Goal: Navigation & Orientation: Find specific page/section

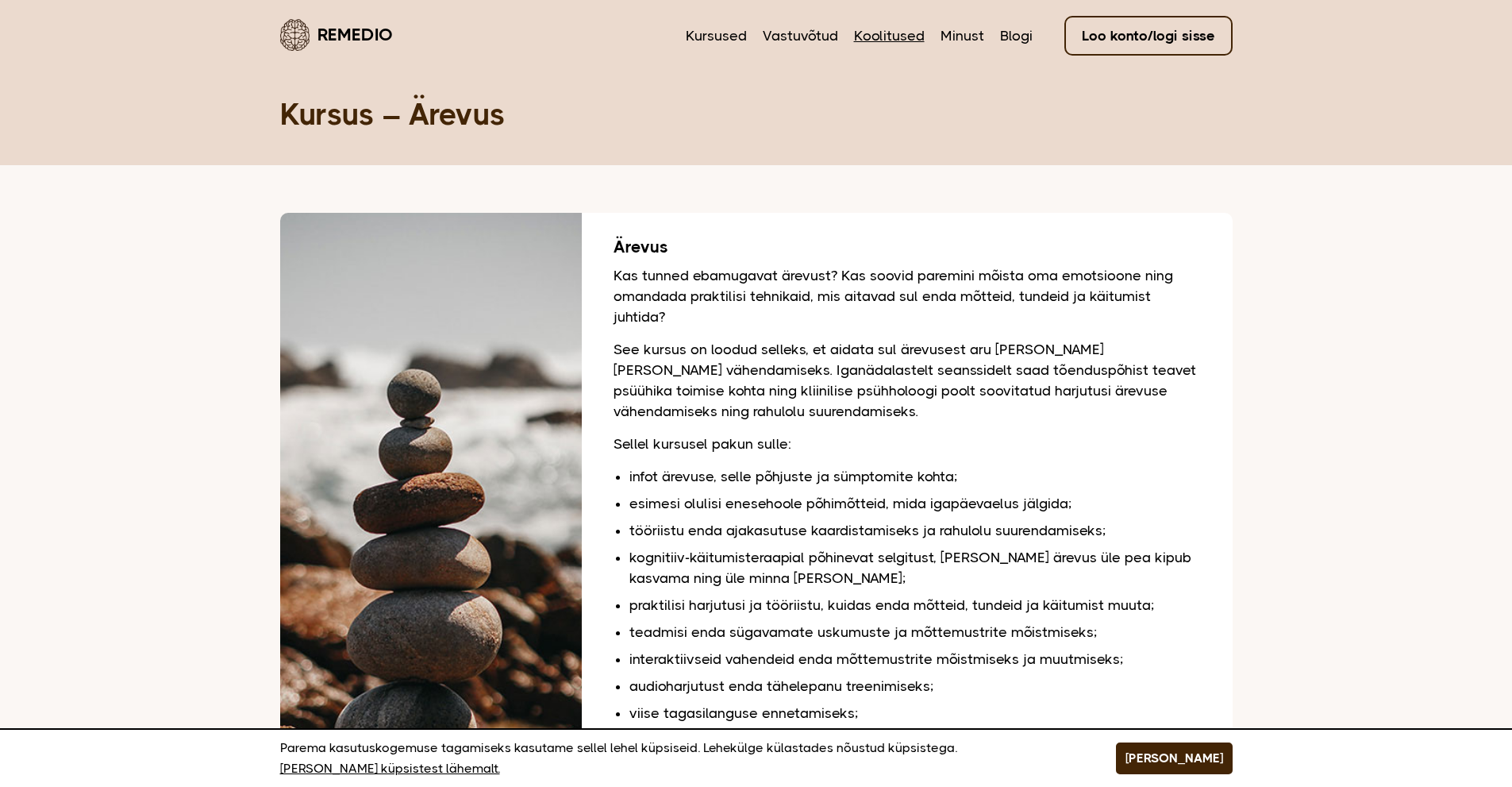
click at [869, 28] on link "Koolitused" at bounding box center [888, 36] width 70 height 21
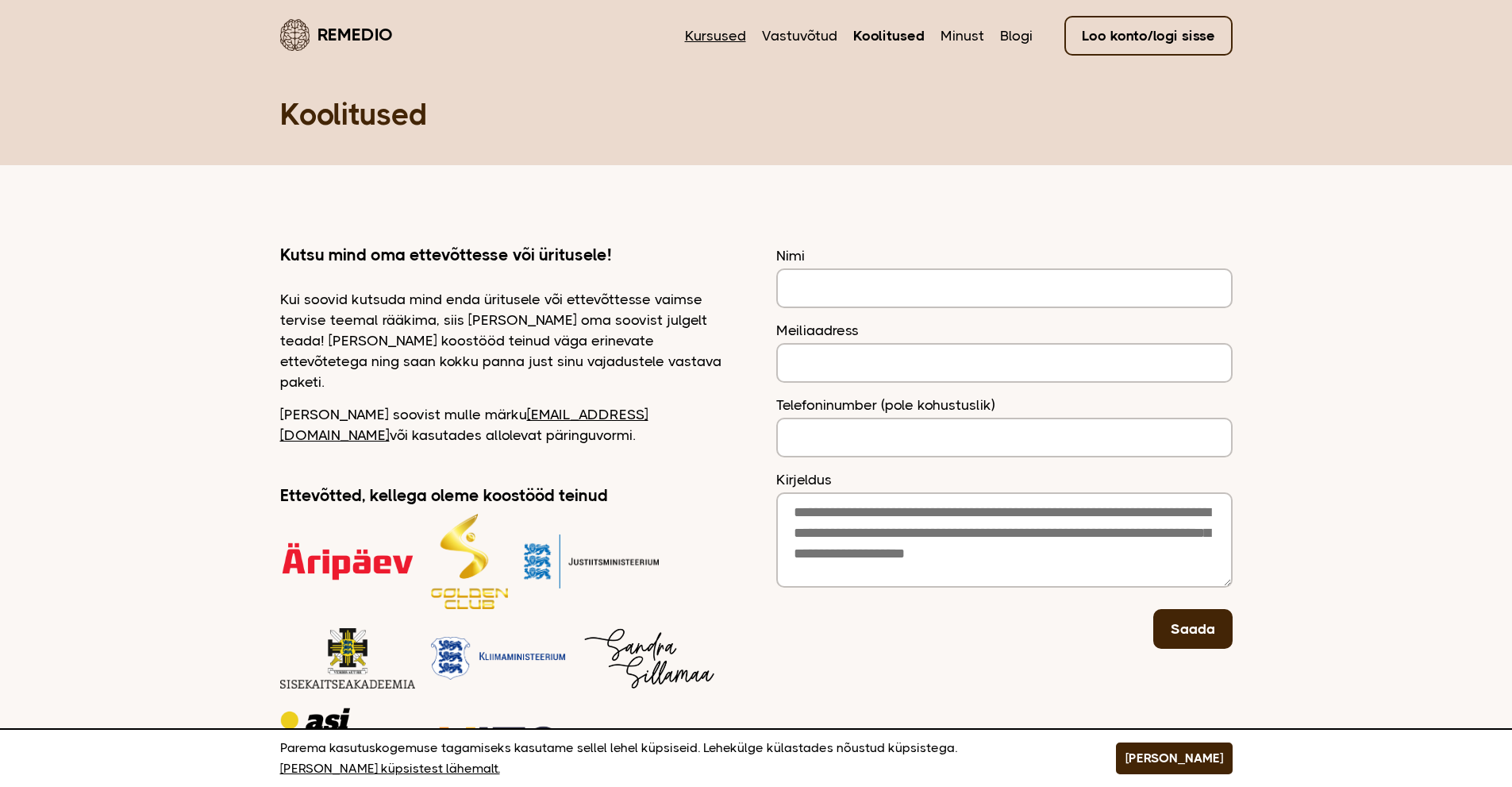
click at [731, 41] on link "Kursused" at bounding box center [716, 36] width 61 height 21
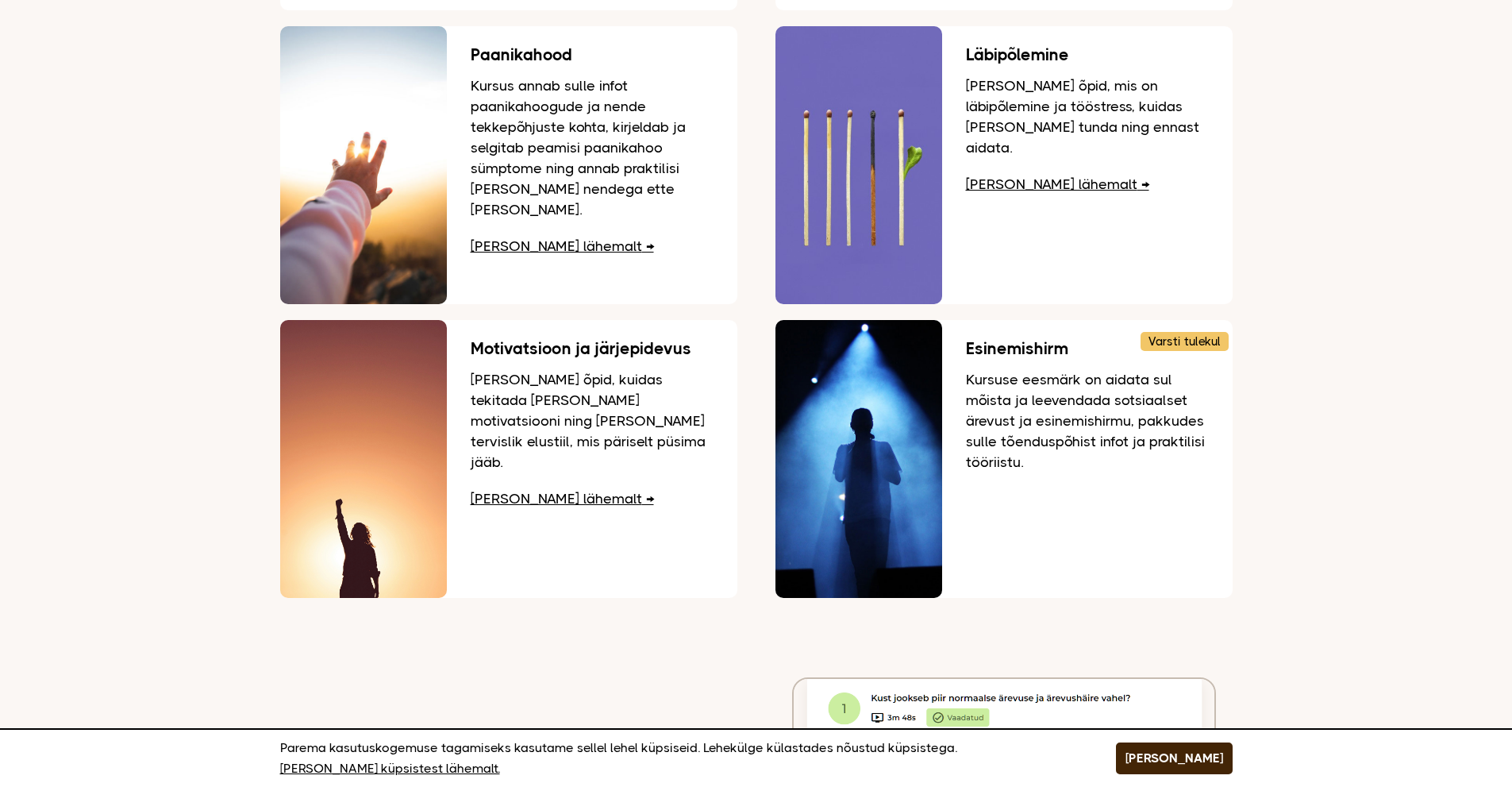
scroll to position [476, 0]
drag, startPoint x: 162, startPoint y: 423, endPoint x: 99, endPoint y: 520, distance: 115.7
click at [99, 520] on main "Remedio Kursused Vastuvõtud Koolitused Minust Blogi Loo konto/logi sisse Kursus…" at bounding box center [756, 497] width 1512 height 1947
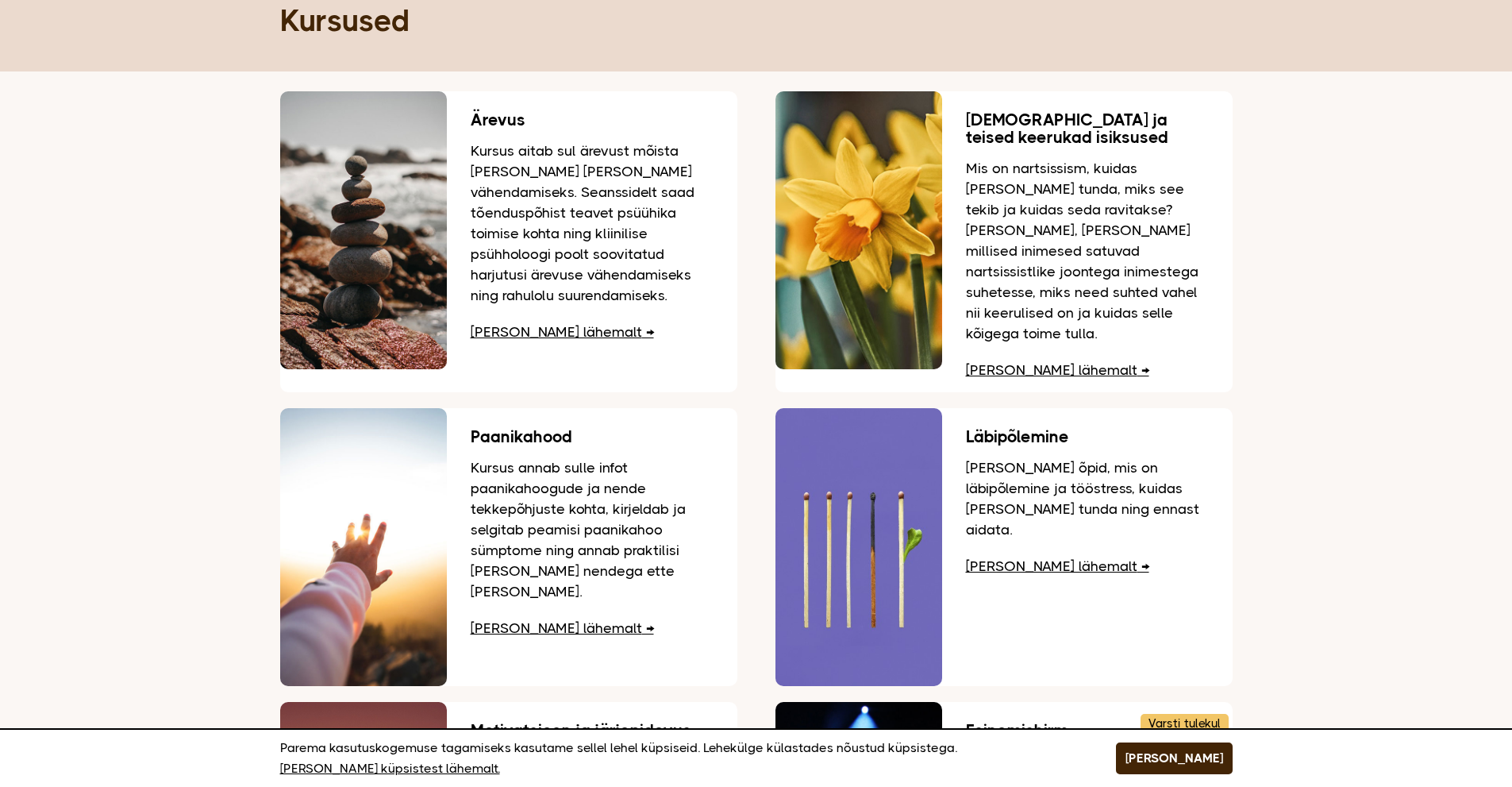
scroll to position [0, 0]
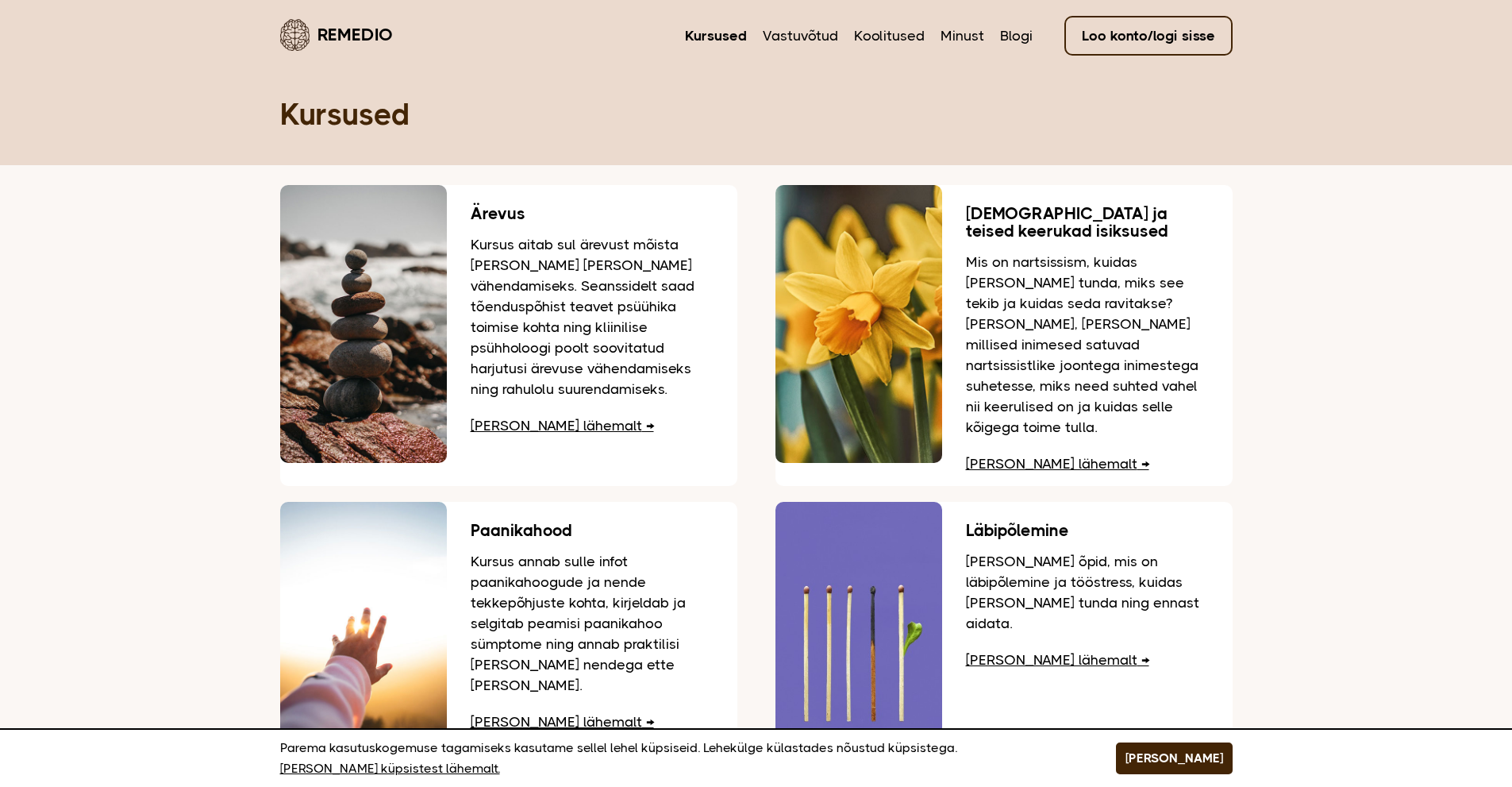
drag, startPoint x: 410, startPoint y: 41, endPoint x: 390, endPoint y: 40, distance: 20.0
click at [390, 40] on header "Remedio Kursused Vastuvõtud Koolitused Minust Blogi Loo konto/logi sisse" at bounding box center [756, 35] width 953 height 69
copy link "Remedio"
